Goal: Information Seeking & Learning: Learn about a topic

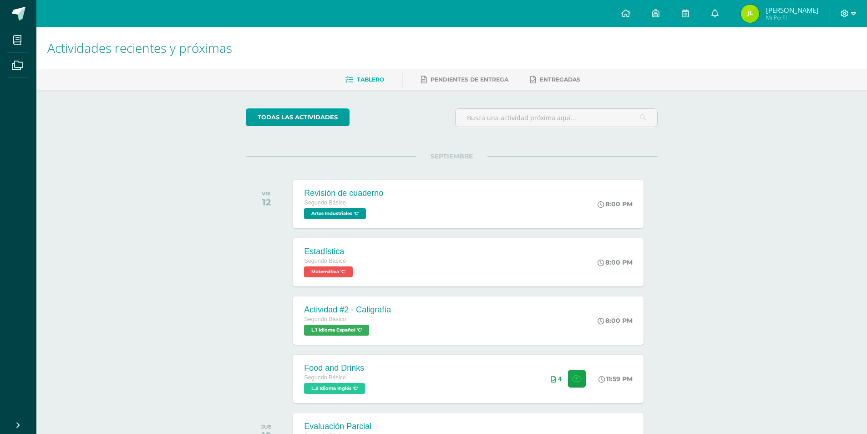
click at [840, 13] on icon at bounding box center [844, 14] width 8 height 8
click at [819, 59] on span "Cerrar sesión" at bounding box center [824, 62] width 41 height 9
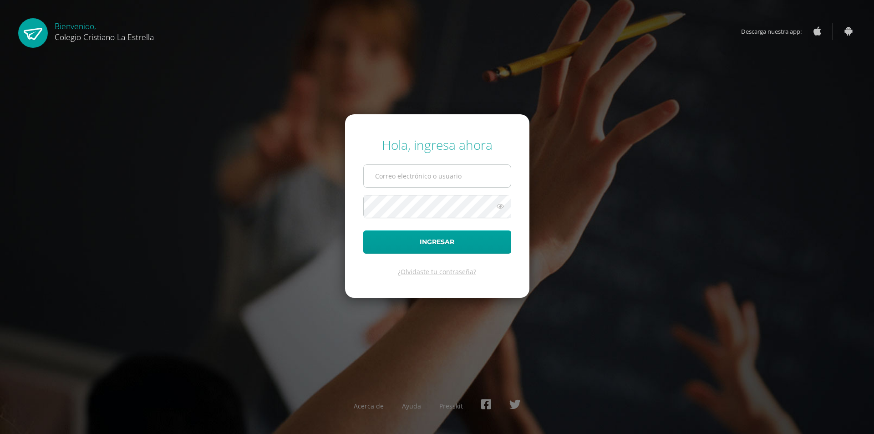
type input "[EMAIL_ADDRESS][DOMAIN_NAME]"
click at [420, 183] on input "307@laestrella.edu.gt" at bounding box center [437, 176] width 147 height 22
click at [440, 232] on button "Ingresar" at bounding box center [437, 241] width 148 height 23
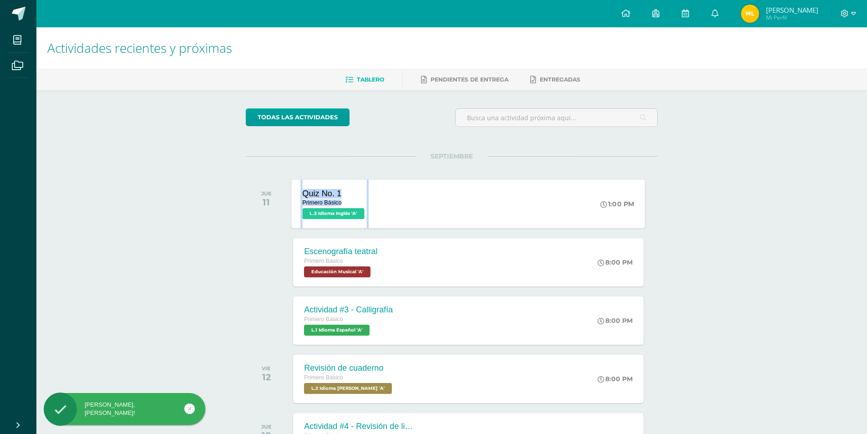
drag, startPoint x: 371, startPoint y: 174, endPoint x: 372, endPoint y: 188, distance: 14.1
click at [372, 187] on div "SEPTIEMBRE JUE 11 Quiz No. 1 Primero Básico L.3 Idioma Inglés 'A' 1:00 PM Quiz …" at bounding box center [452, 192] width 412 height 73
click at [411, 198] on div "Quiz No. 1 Primero Básico L.3 Idioma Inglés 'A' 1:00 PM Quiz No. 1 L.3 Idioma I…" at bounding box center [469, 203] width 354 height 49
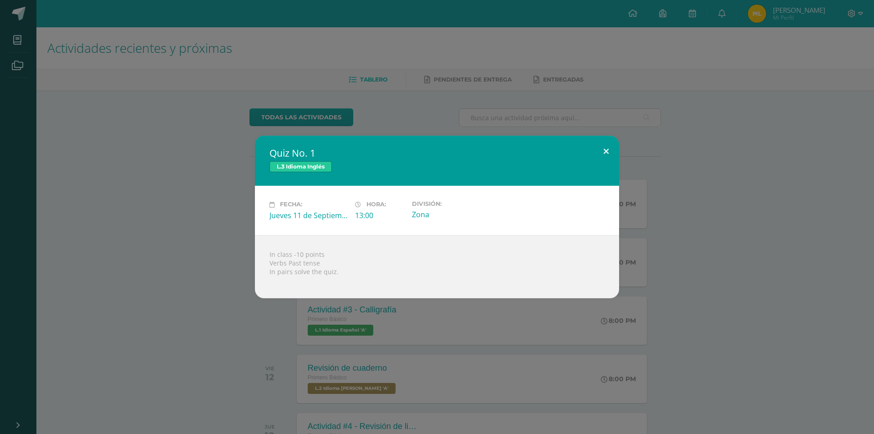
click at [606, 149] on button at bounding box center [606, 151] width 26 height 31
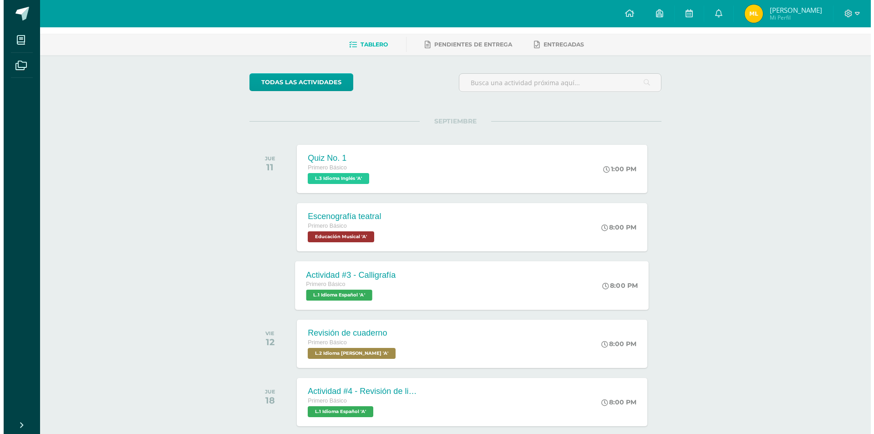
scroll to position [46, 0]
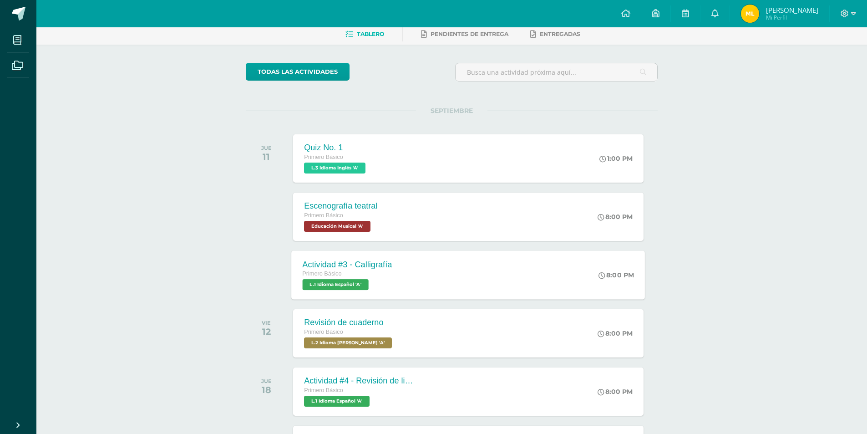
click at [406, 256] on div "Actividad #3 - Calligrafía Primero Básico L.1 Idioma Español 'A' 8:00 PM Activi…" at bounding box center [469, 274] width 354 height 49
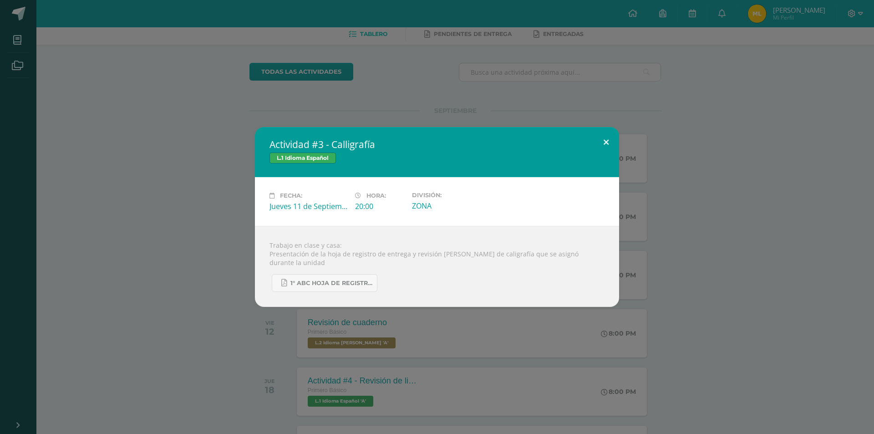
click at [612, 149] on button at bounding box center [606, 142] width 26 height 31
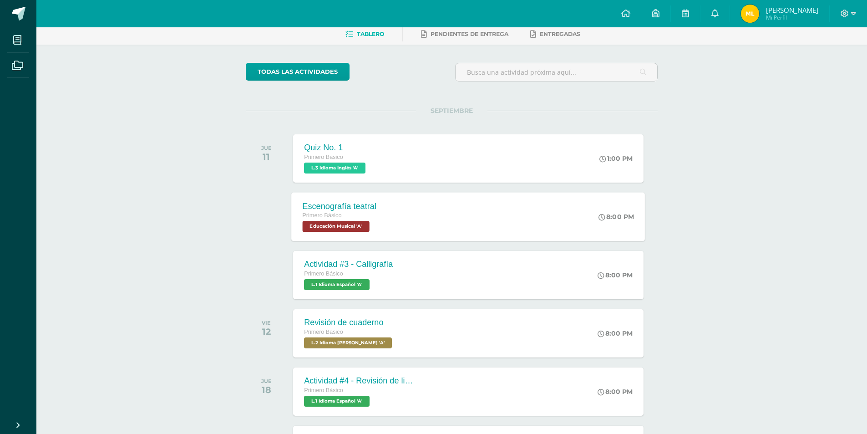
click at [433, 216] on div "Escenografía teatral Primero Básico Educación Musical 'A' 8:00 PM Escenografía …" at bounding box center [469, 216] width 354 height 49
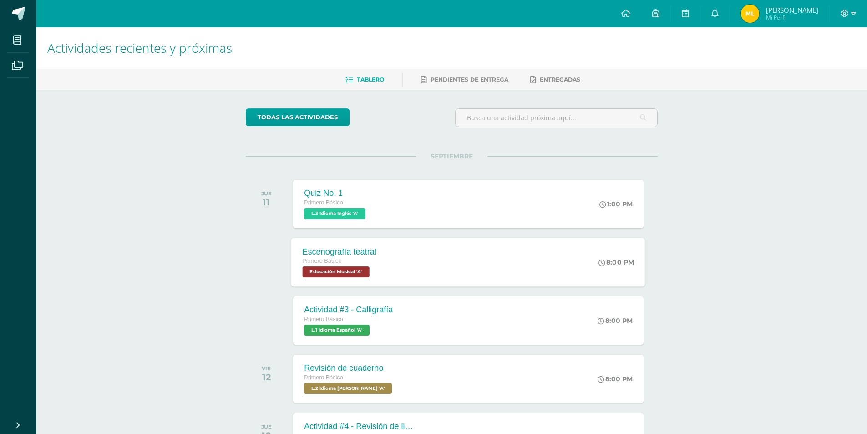
click at [387, 247] on div "Escenografía teatral Primero Básico Educación Musical 'A'" at bounding box center [340, 262] width 96 height 49
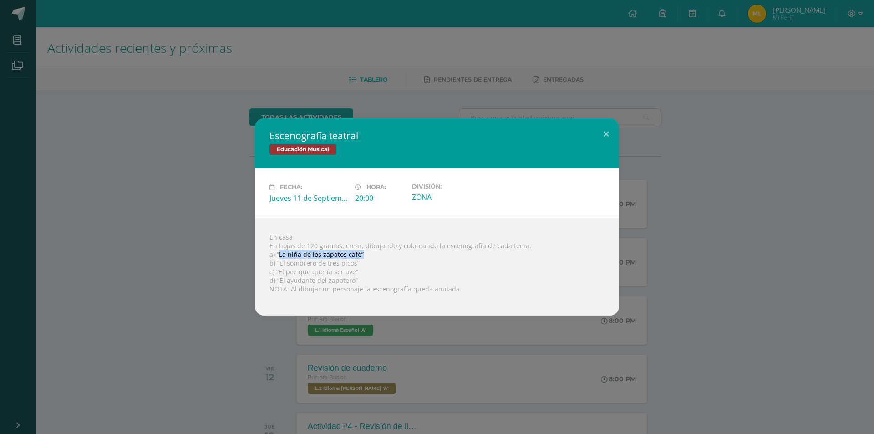
drag, startPoint x: 278, startPoint y: 252, endPoint x: 362, endPoint y: 253, distance: 83.3
click at [362, 253] on div "En casa En hojas de 120 gramos, crear, dibujando y coloreando la escenografía d…" at bounding box center [437, 267] width 364 height 98
drag, startPoint x: 344, startPoint y: 256, endPoint x: 238, endPoint y: 288, distance: 111.3
click at [238, 288] on div "Escenografía teatral Educación Musical Fecha: Jueves 11 de Septiembre Hora: 20:…" at bounding box center [437, 216] width 866 height 197
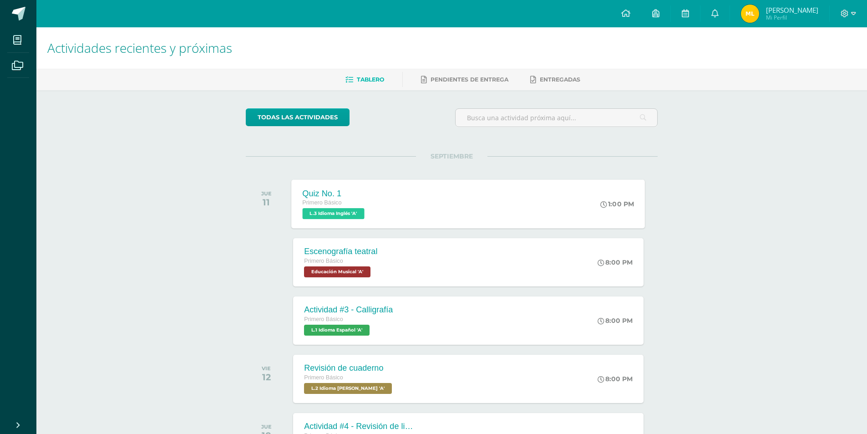
click at [355, 197] on div "Quiz No. 1" at bounding box center [335, 193] width 64 height 10
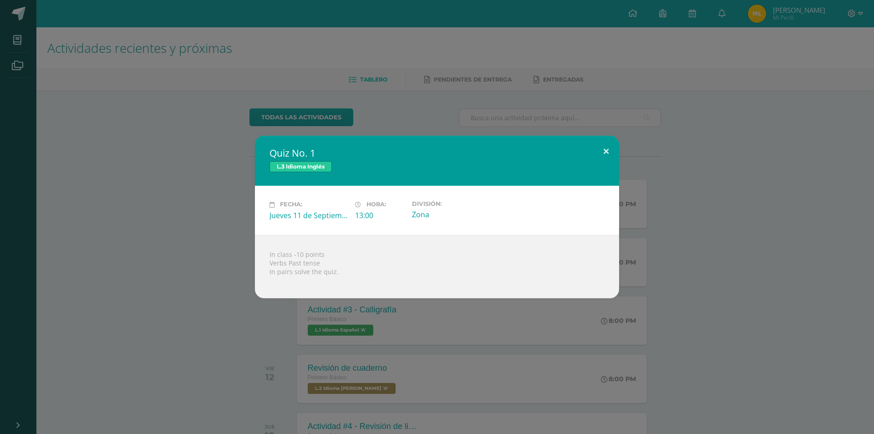
click at [601, 160] on button at bounding box center [606, 151] width 26 height 31
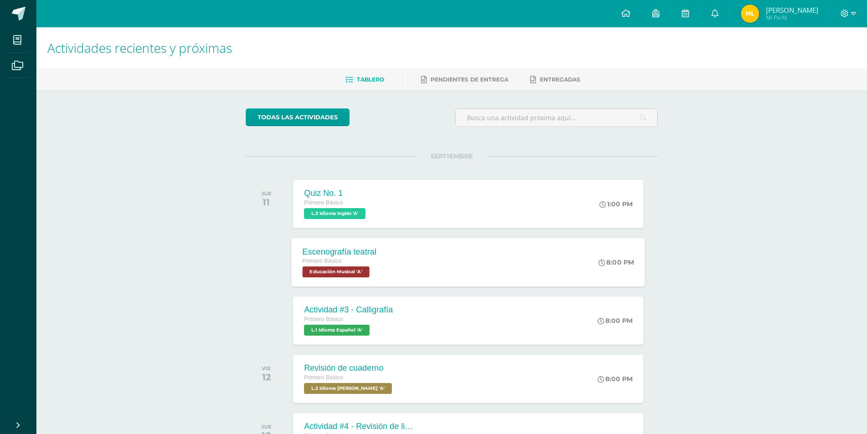
click at [375, 263] on div "Primero Básico" at bounding box center [340, 261] width 74 height 10
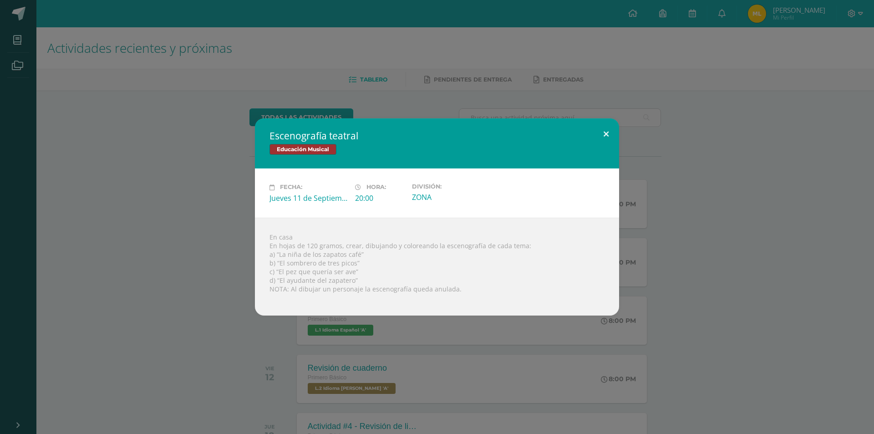
click at [600, 130] on button at bounding box center [606, 133] width 26 height 31
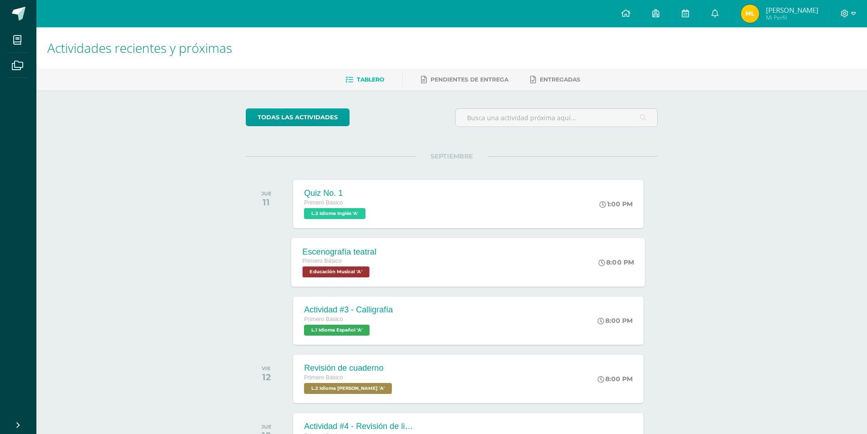
click at [365, 254] on div "Escenografía teatral" at bounding box center [340, 252] width 74 height 10
